Goal: Task Accomplishment & Management: Use online tool/utility

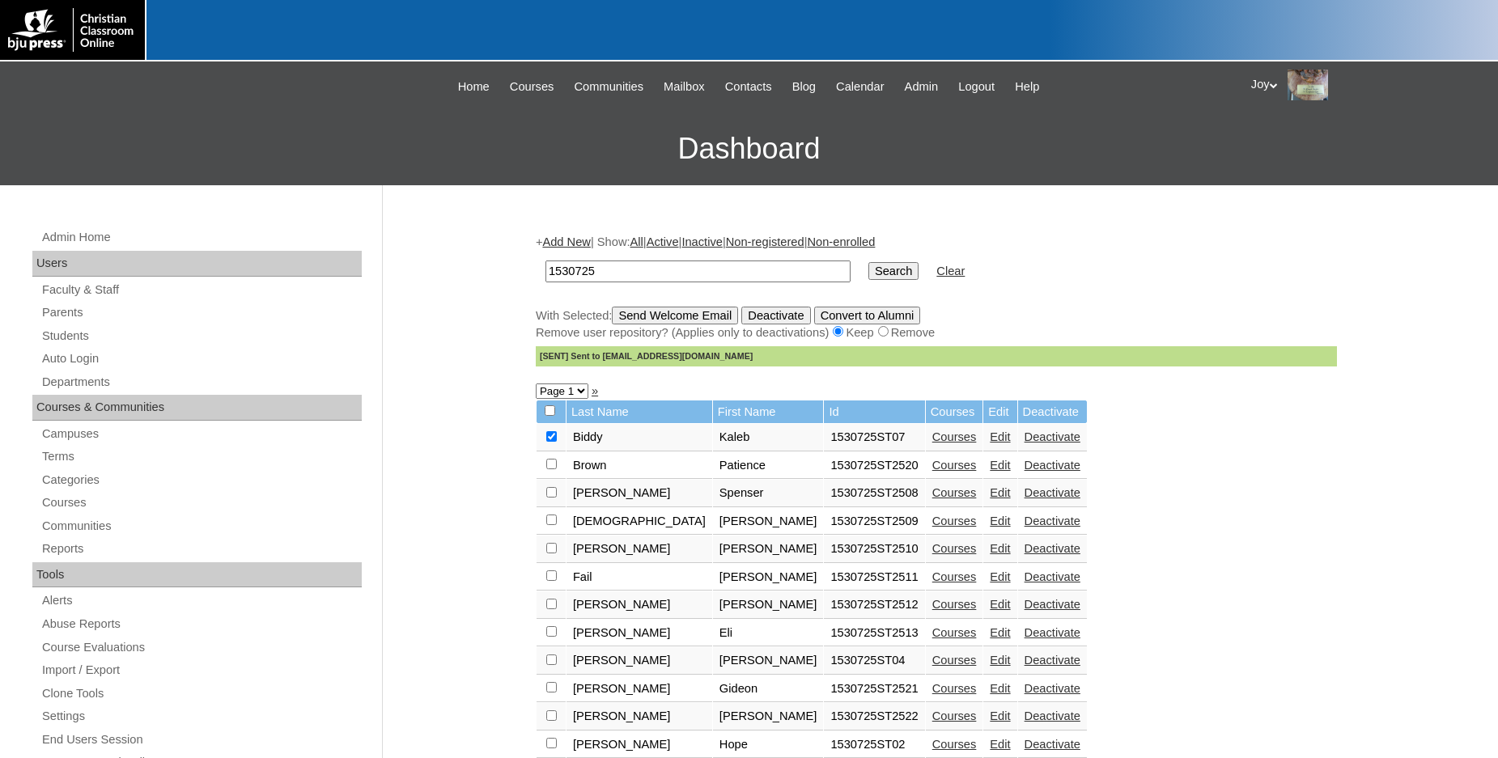
click at [617, 269] on input "1530725" at bounding box center [697, 272] width 305 height 22
drag, startPoint x: 617, startPoint y: 269, endPoint x: -37, endPoint y: 167, distance: 662.6
click at [545, 261] on input "1530725" at bounding box center [697, 272] width 305 height 22
click at [605, 278] on input "79" at bounding box center [697, 272] width 305 height 22
type input "79396739"
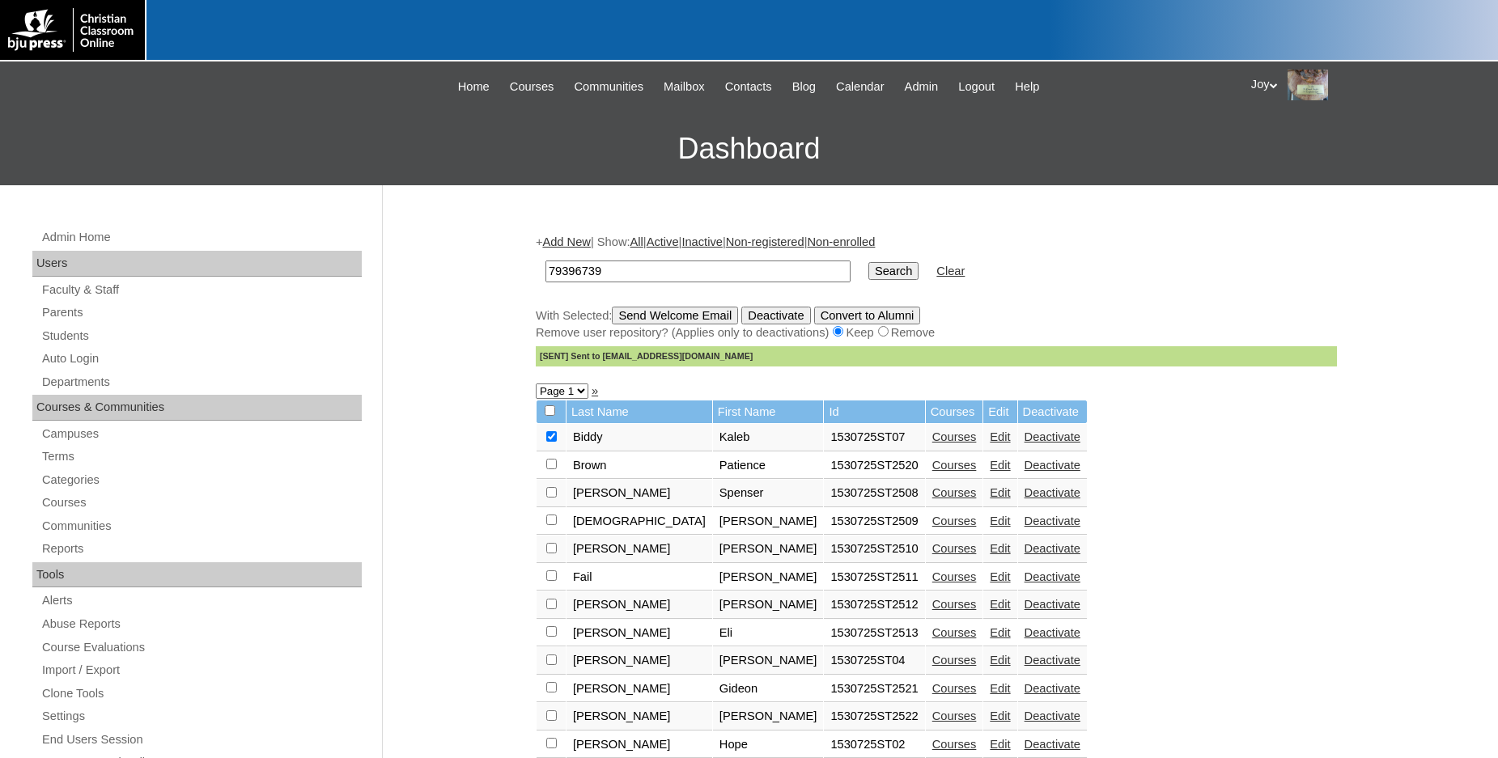
click at [868, 267] on input "Search" at bounding box center [893, 271] width 50 height 18
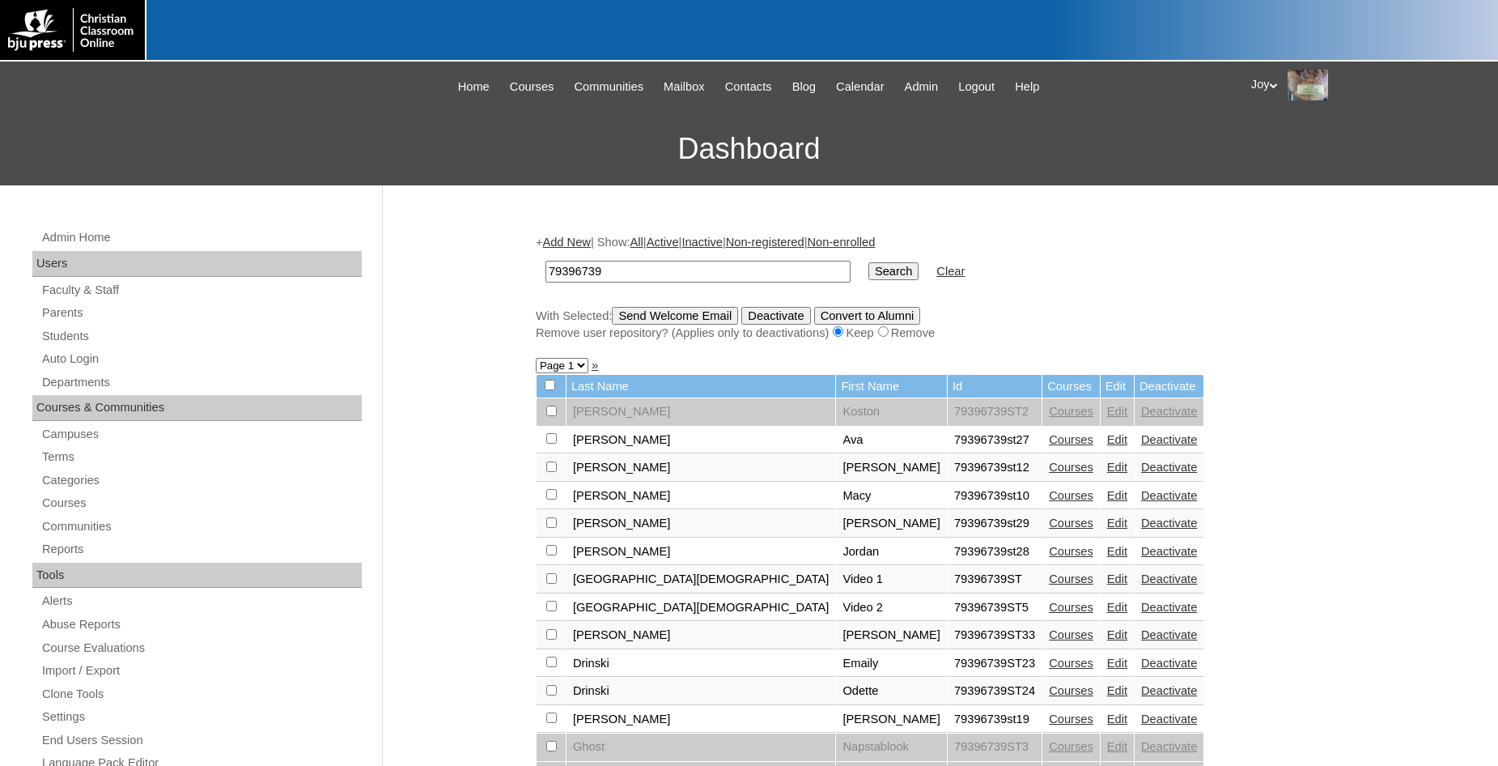
click at [554, 416] on input "checkbox" at bounding box center [551, 410] width 11 height 11
checkbox input "true"
click at [668, 310] on input "Send Welcome Email" at bounding box center [675, 316] width 126 height 18
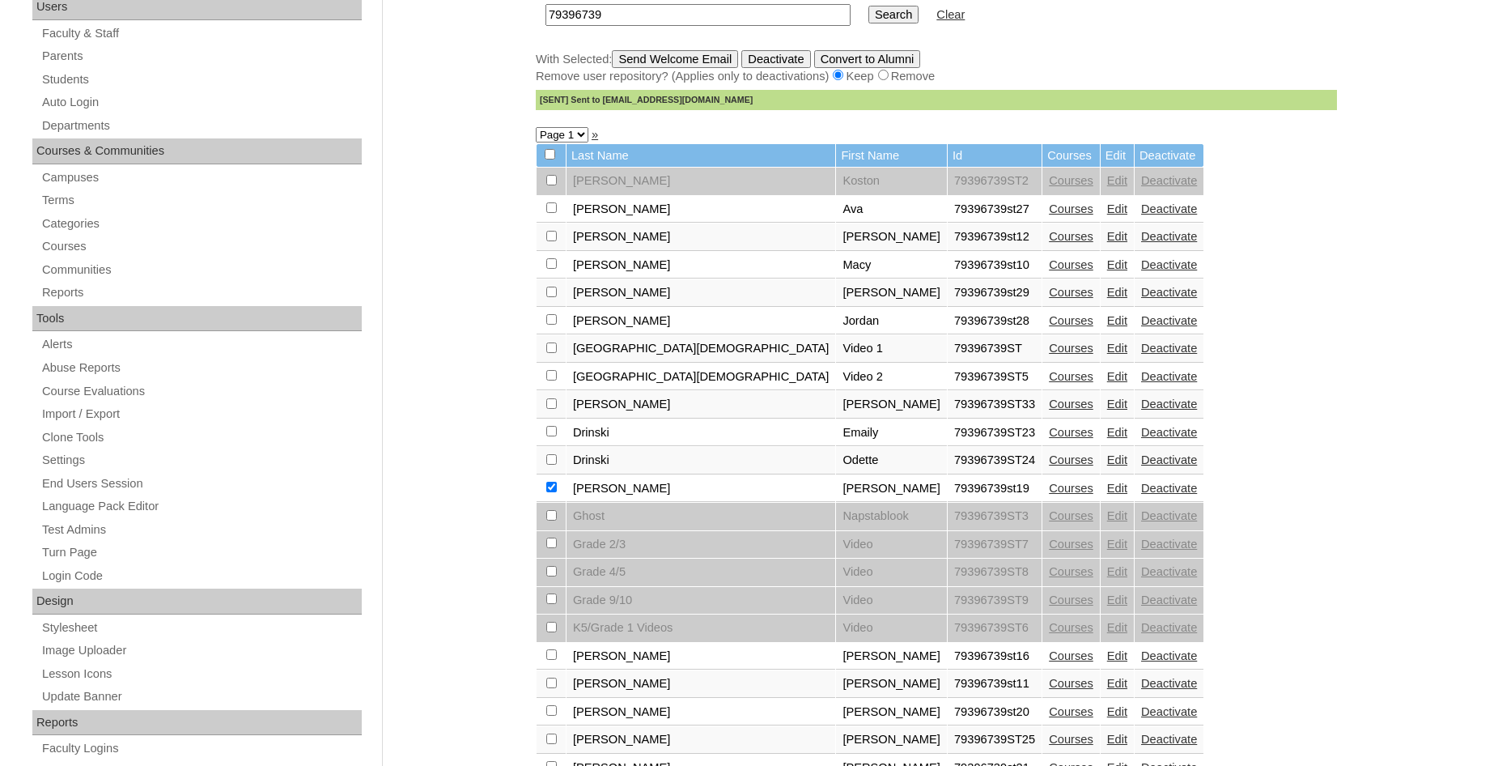
scroll to position [592, 0]
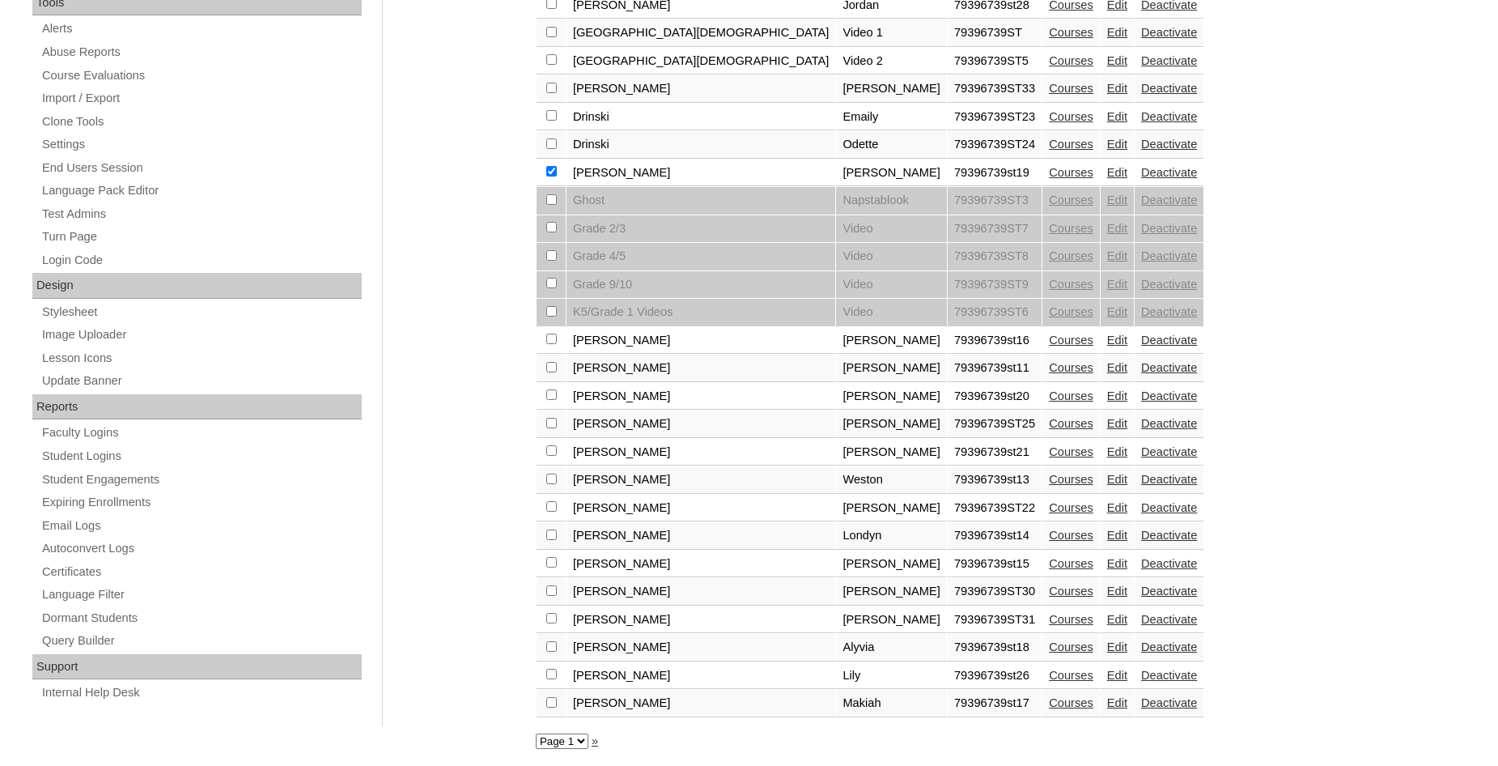
checkbox input "true"
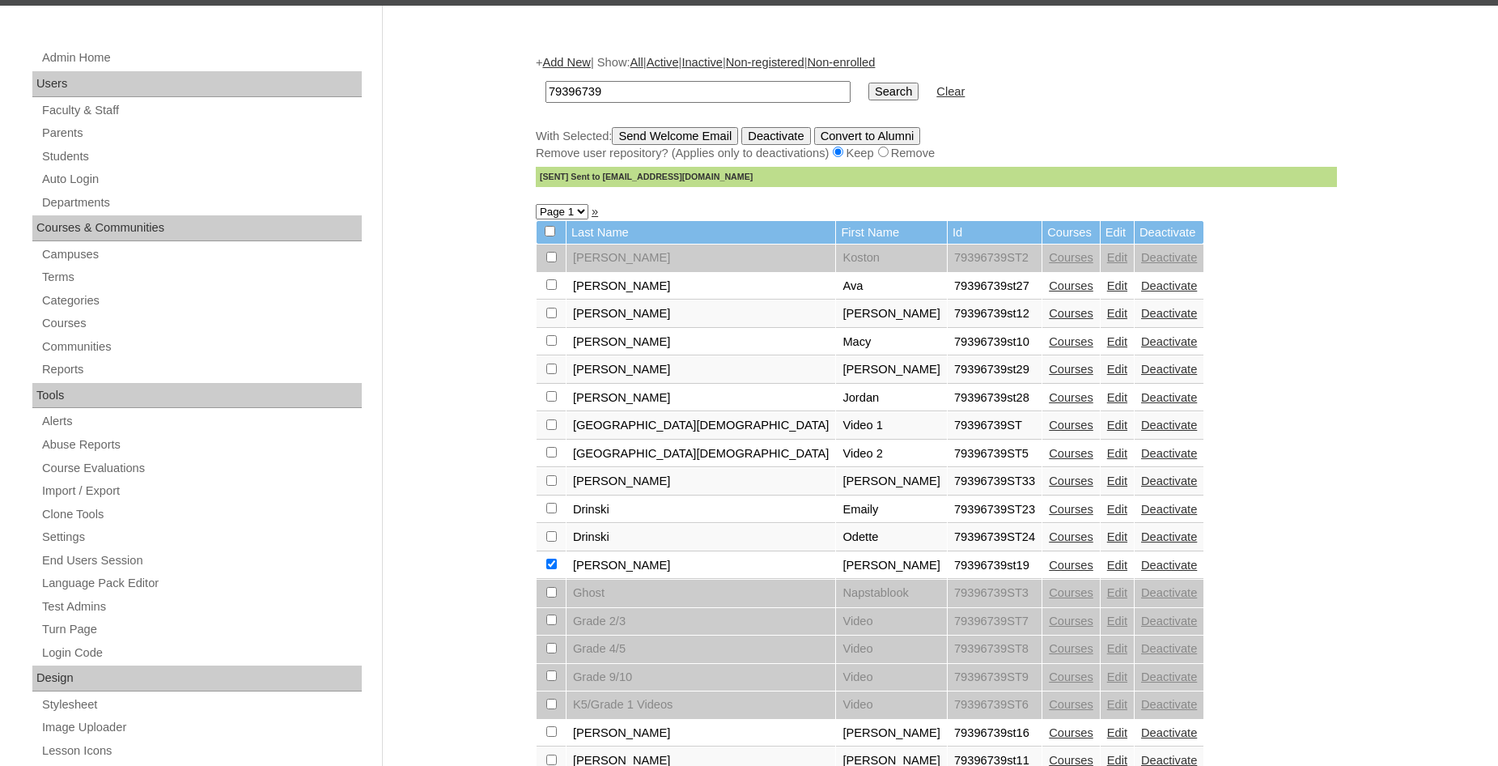
scroll to position [0, 0]
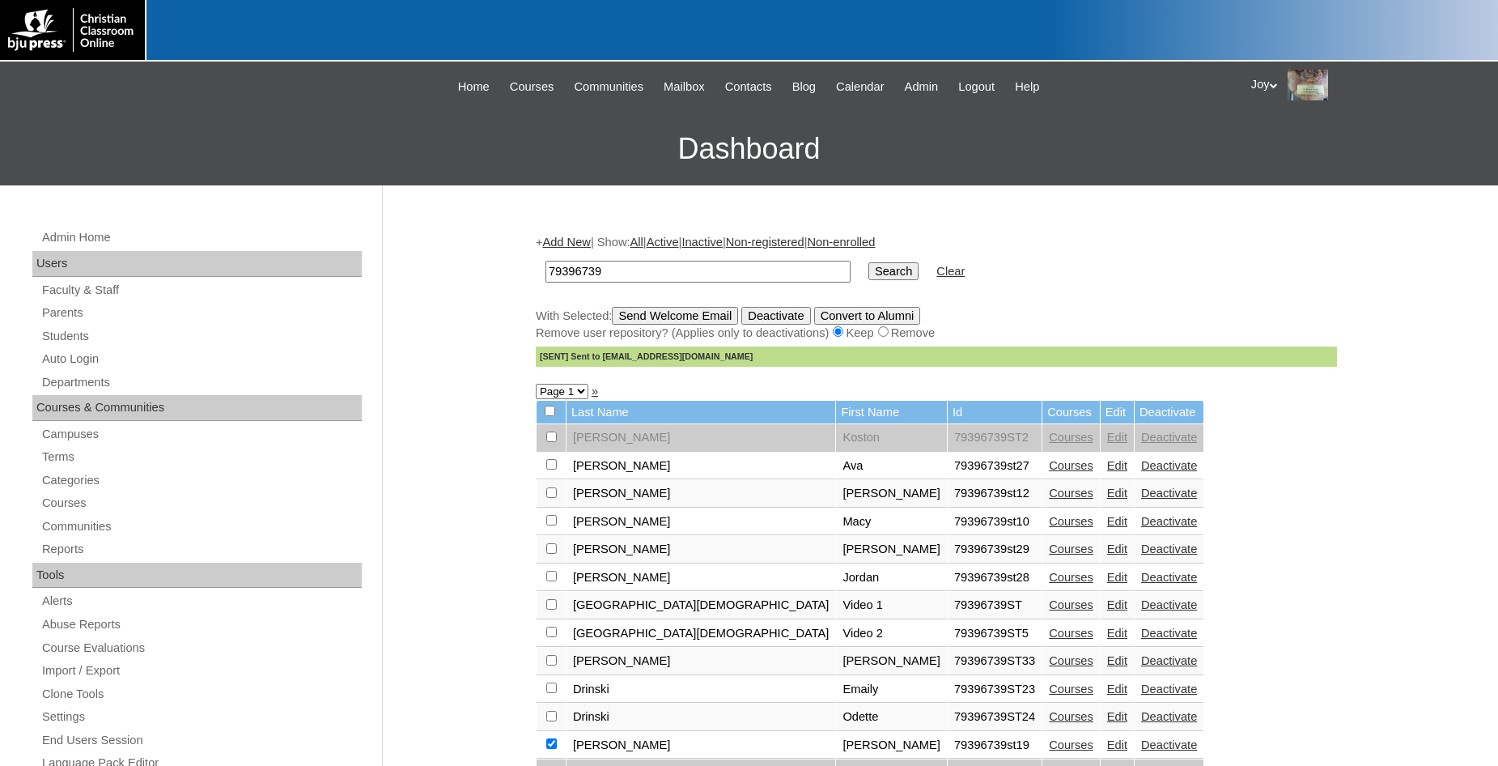
click at [719, 315] on input "Send Welcome Email" at bounding box center [675, 316] width 126 height 18
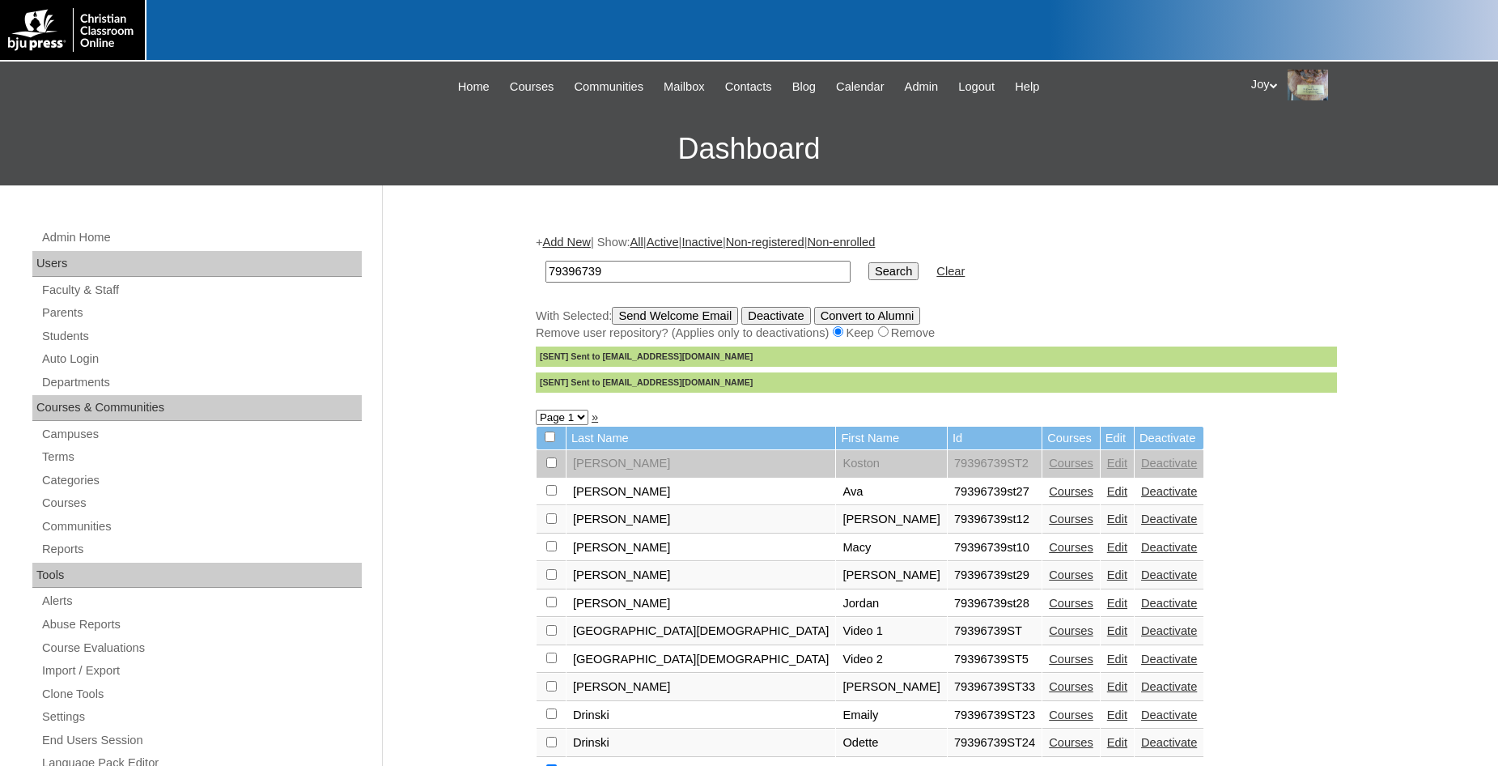
drag, startPoint x: 583, startPoint y: 278, endPoint x: 560, endPoint y: 274, distance: 23.7
click at [545, 276] on input "79396739" at bounding box center [697, 272] width 305 height 22
click at [56, 308] on link "Parents" at bounding box center [200, 313] width 321 height 20
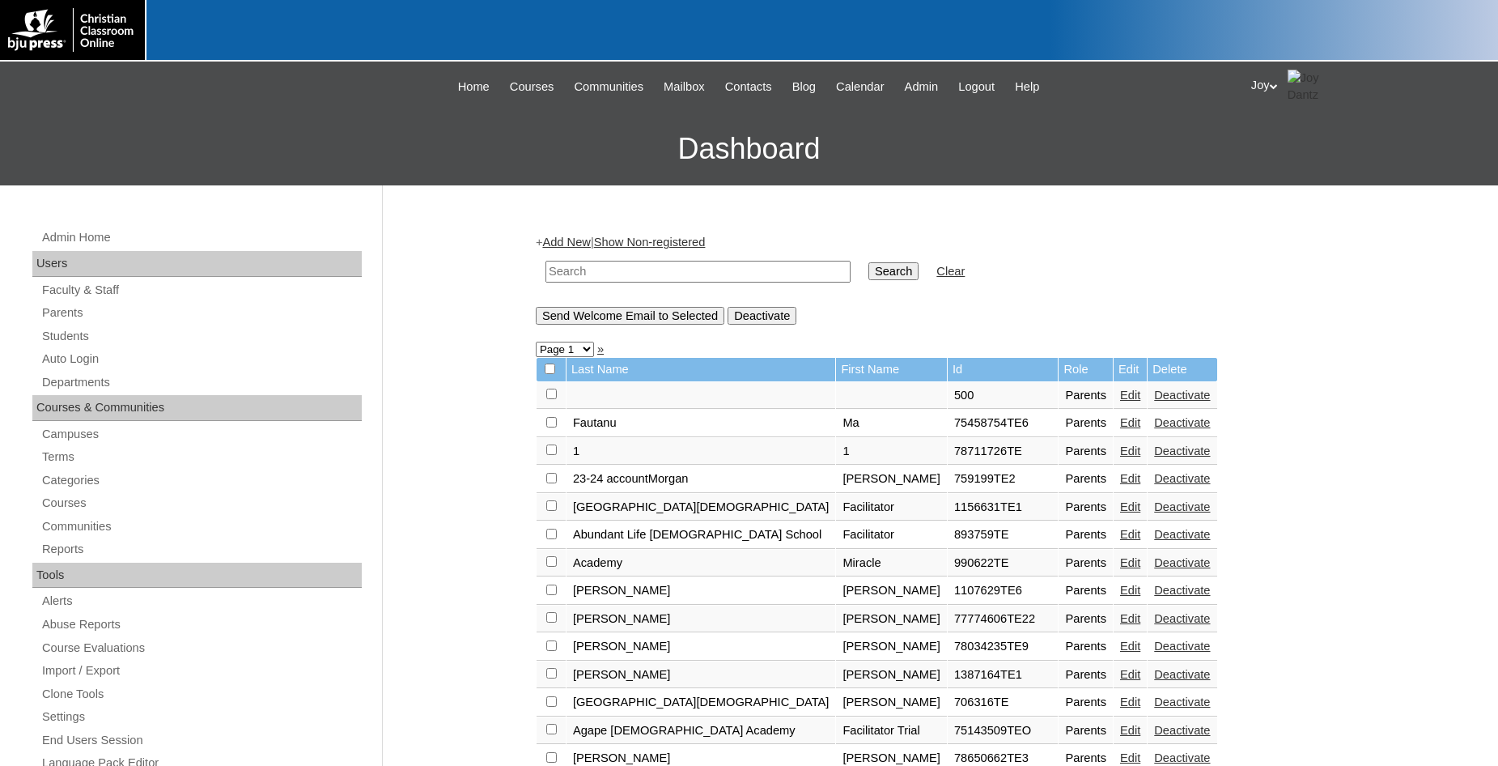
paste input "79396739"
type input "79396739"
click at [877, 271] on input "Search" at bounding box center [893, 271] width 50 height 18
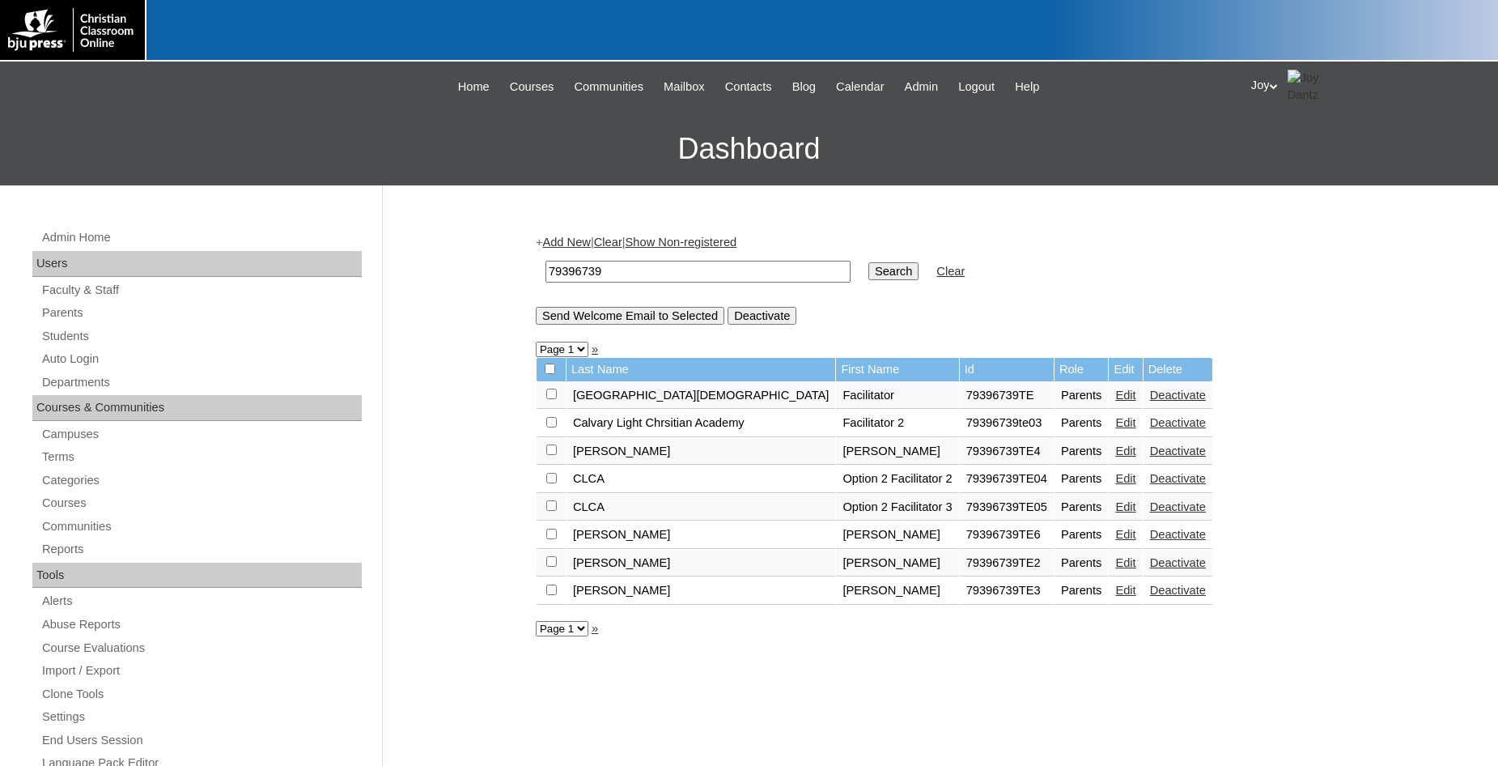
click at [552, 399] on input "checkbox" at bounding box center [551, 393] width 11 height 11
checkbox input "true"
click at [547, 399] on input "checkbox" at bounding box center [551, 393] width 11 height 11
click at [554, 399] on input "checkbox" at bounding box center [551, 393] width 11 height 11
click at [609, 322] on input "Send Welcome Email to Selected" at bounding box center [630, 316] width 189 height 18
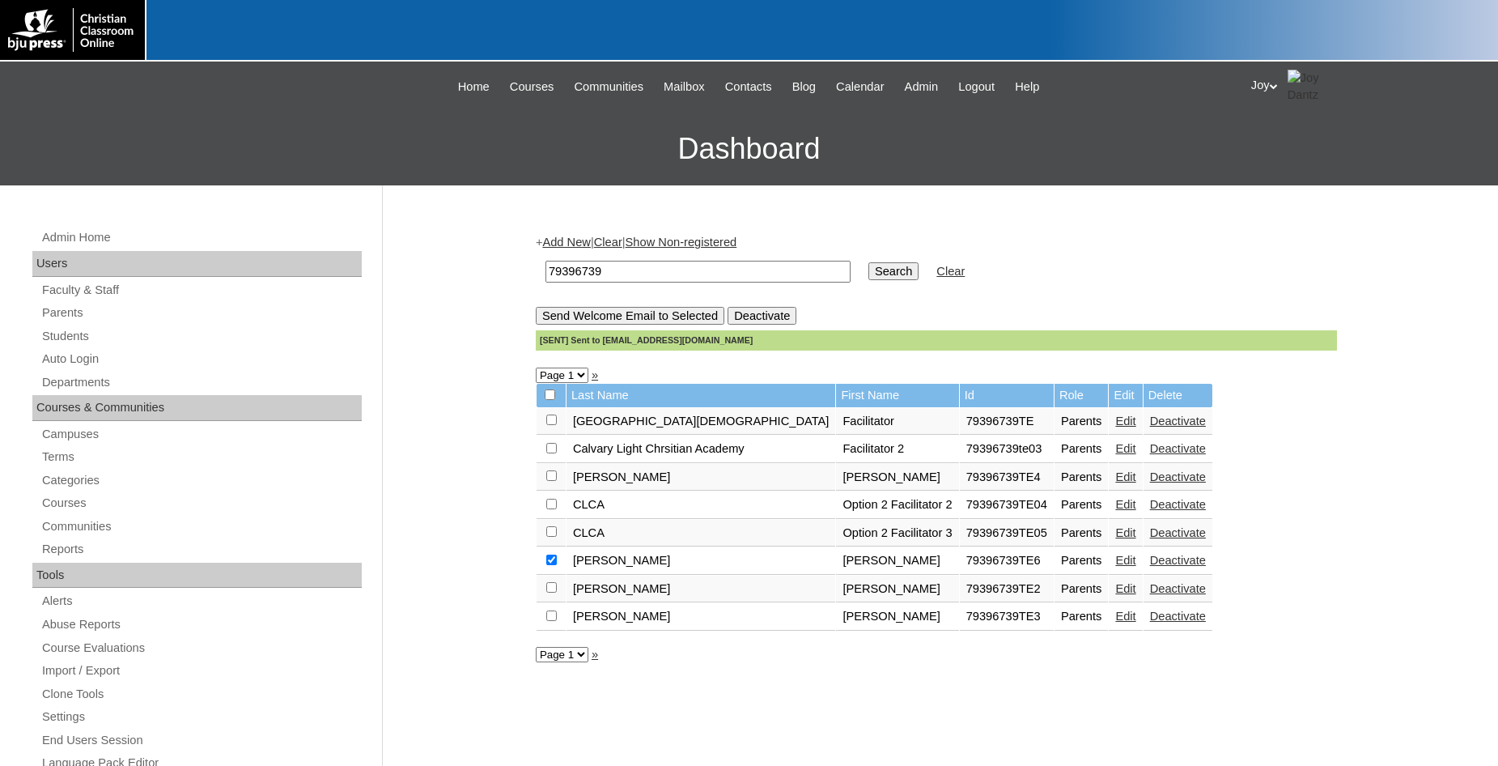
click at [552, 603] on td at bounding box center [551, 589] width 29 height 28
click at [551, 425] on input "checkbox" at bounding box center [551, 419] width 11 height 11
checkbox input "true"
click at [647, 325] on input "Send Welcome Email to Selected" at bounding box center [630, 316] width 189 height 18
